Goal: Task Accomplishment & Management: Manage account settings

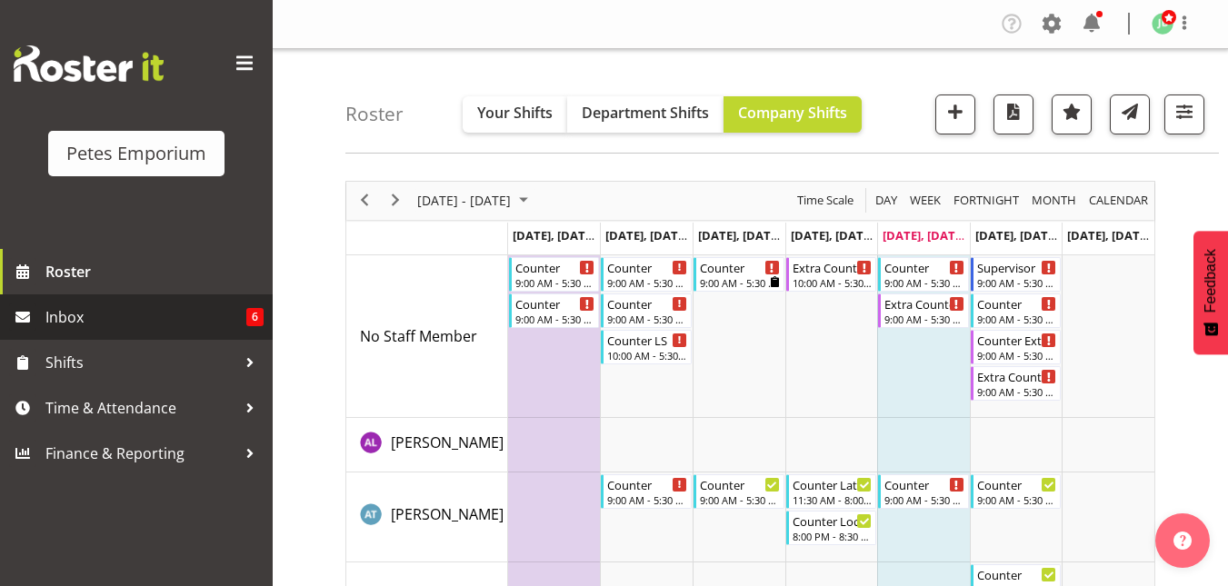
click at [84, 308] on span "Inbox" at bounding box center [145, 317] width 201 height 27
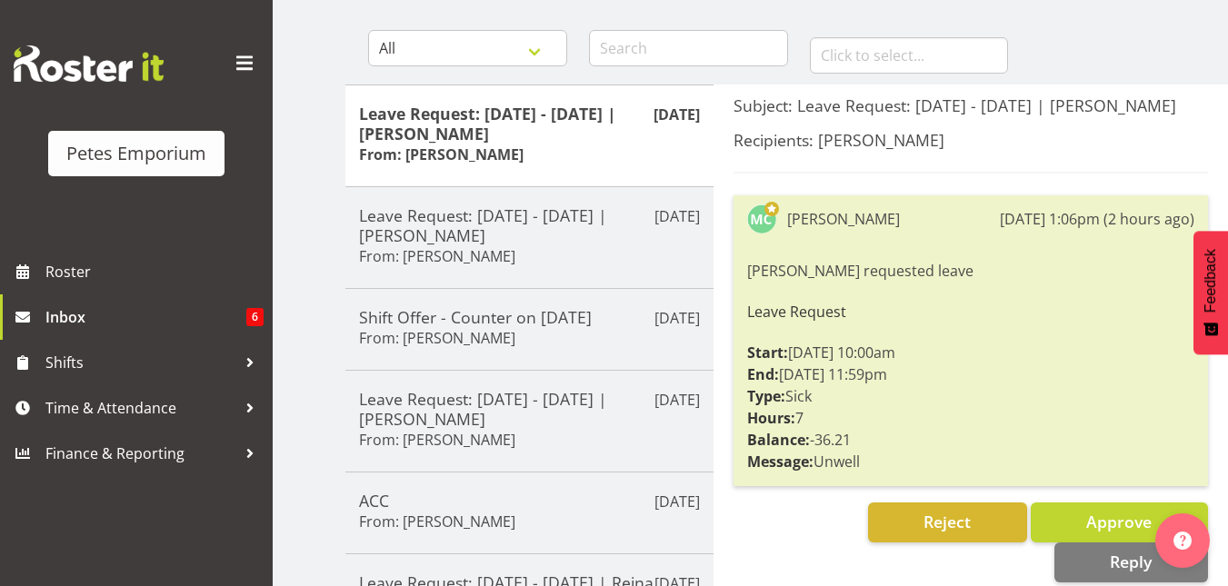
scroll to position [164, 0]
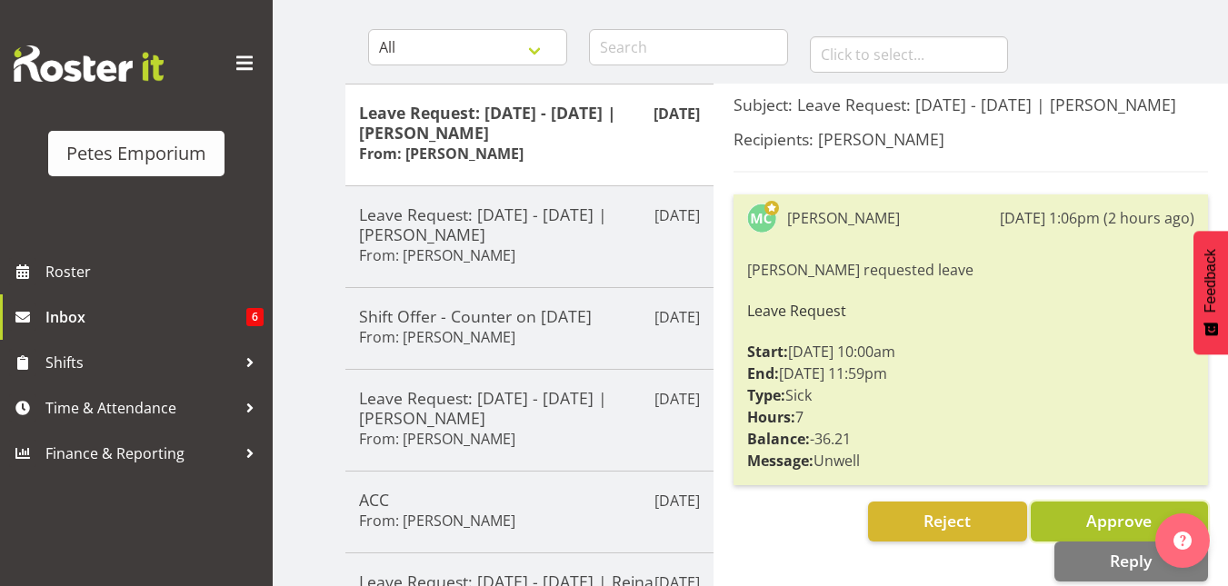
click at [1055, 525] on button "Approve" at bounding box center [1119, 522] width 177 height 40
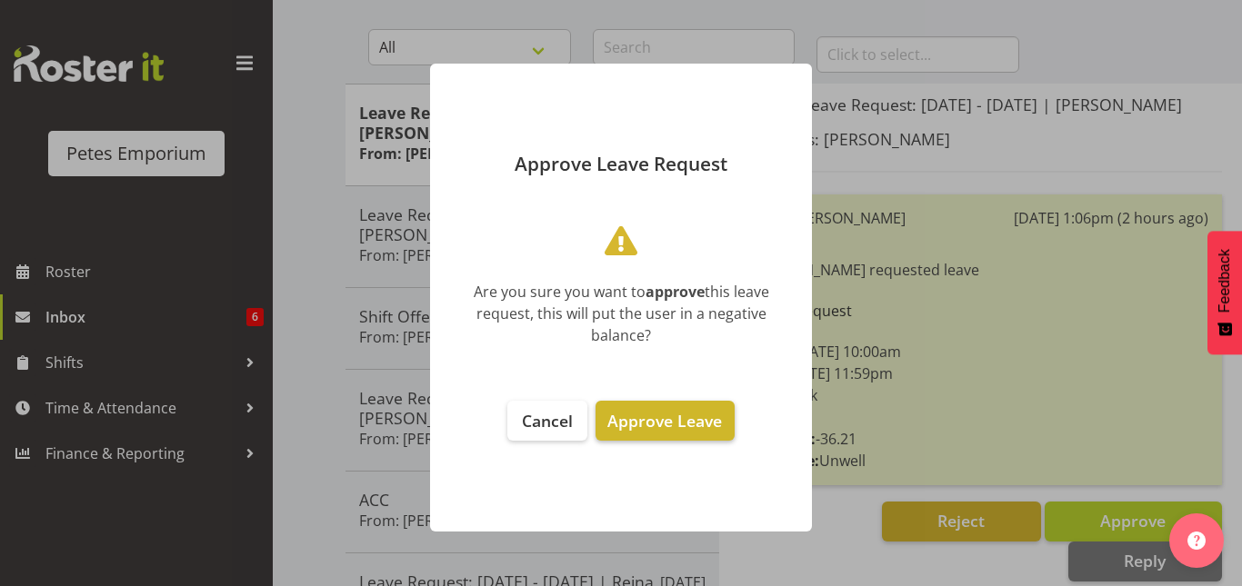
click at [677, 410] on span "Approve Leave" at bounding box center [664, 421] width 115 height 22
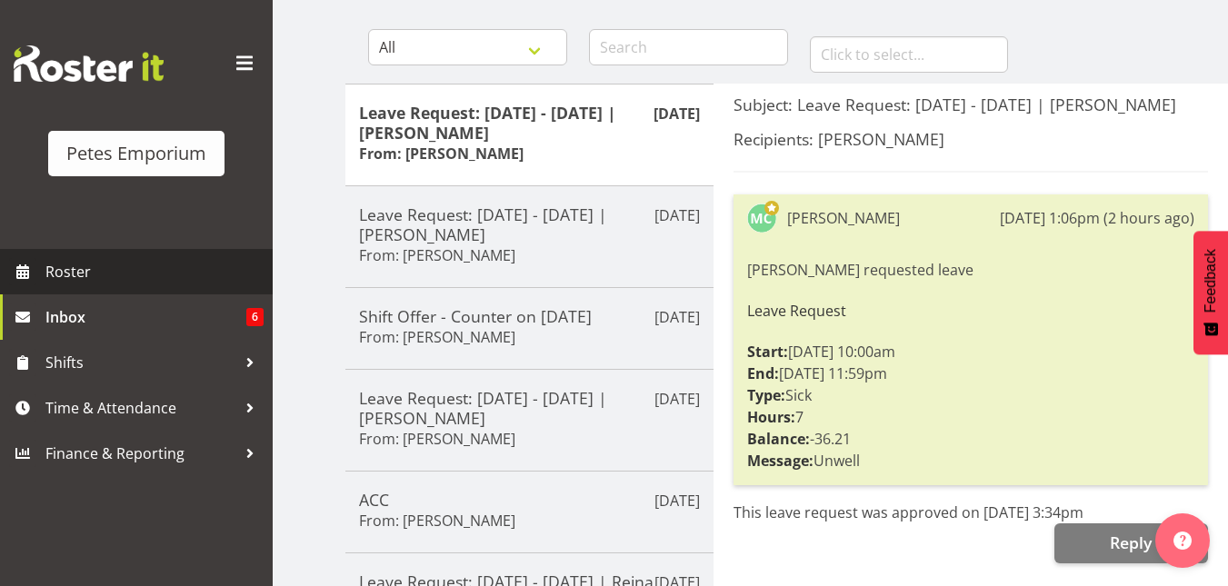
click at [75, 278] on span "Roster" at bounding box center [154, 271] width 218 height 27
